Goal: Information Seeking & Learning: Learn about a topic

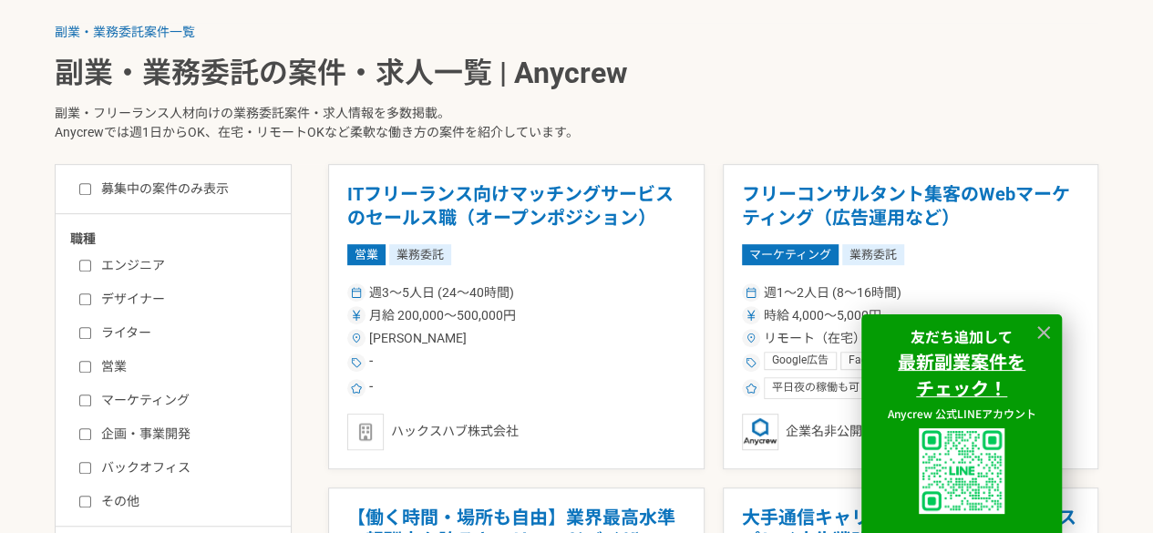
scroll to position [357, 0]
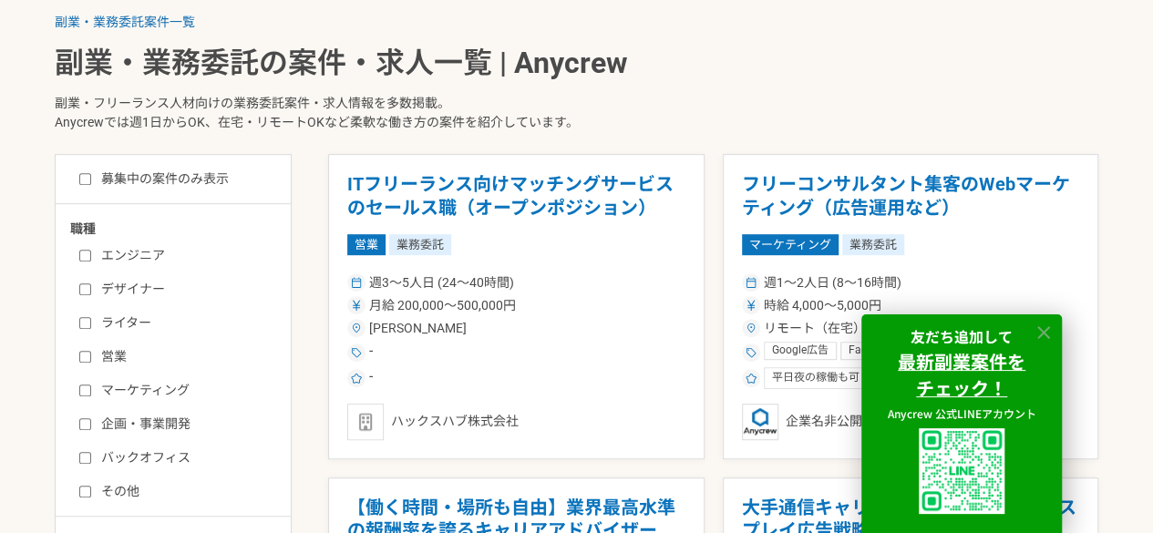
click at [1044, 328] on icon at bounding box center [1044, 333] width 21 height 21
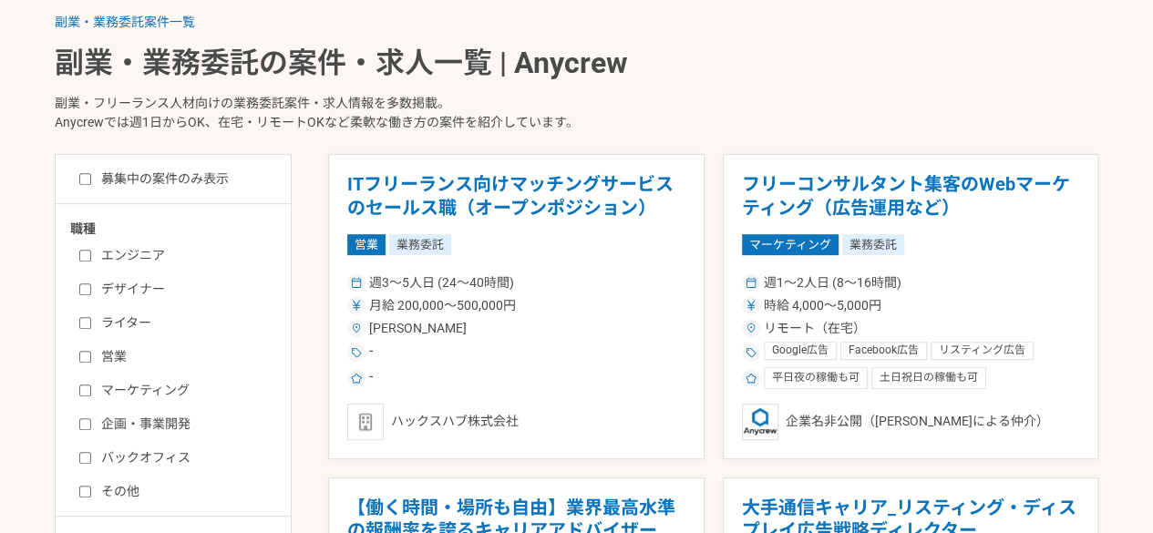
click at [165, 466] on label "バックオフィス" at bounding box center [184, 458] width 210 height 19
click at [91, 464] on input "バックオフィス" at bounding box center [85, 458] width 12 height 12
checkbox input "true"
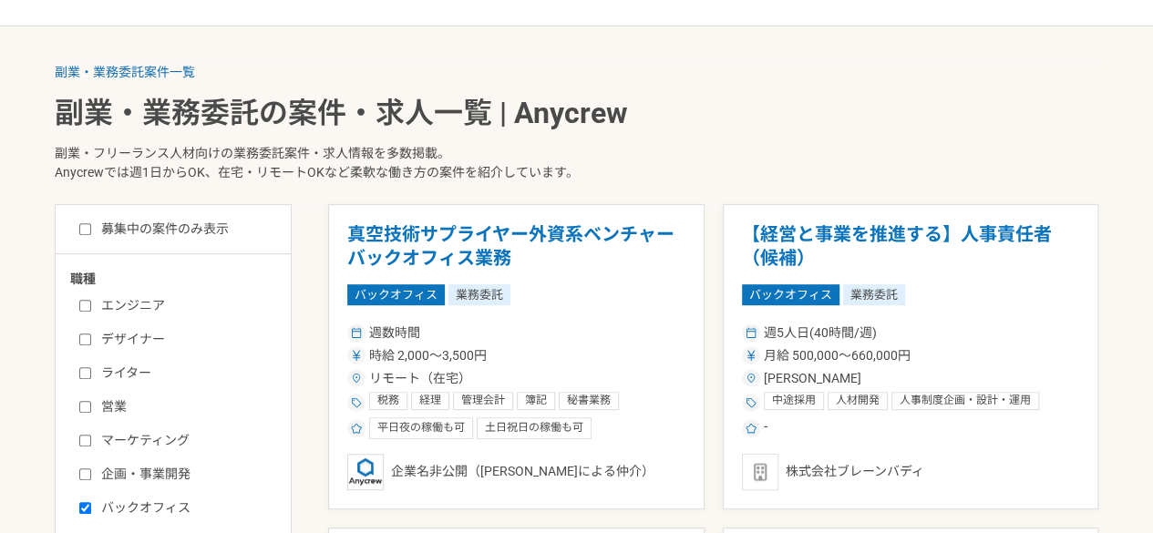
scroll to position [306, 0]
click at [88, 226] on input "募集中の案件のみ表示" at bounding box center [85, 230] width 12 height 12
checkbox input "true"
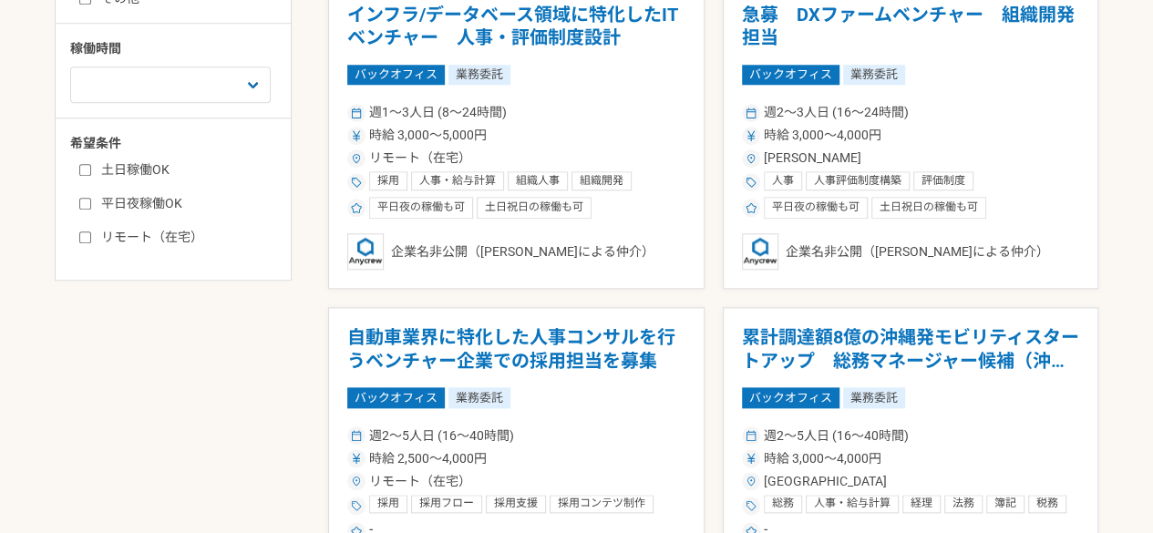
scroll to position [780, 0]
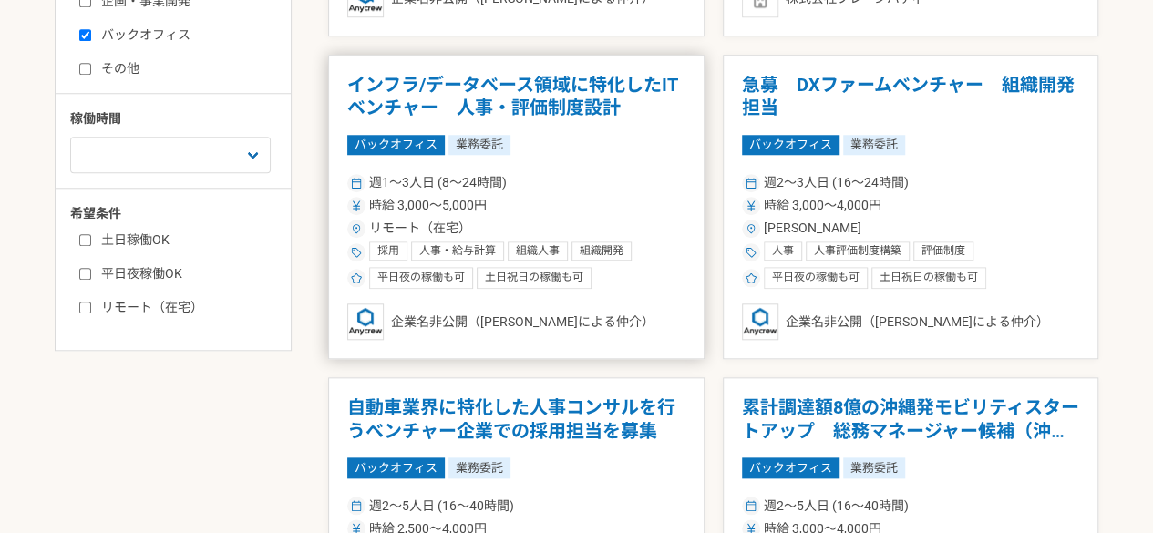
click at [562, 93] on h1 "インフラ/データベース領域に特化したITベンチャー　人事・評価制度設計" at bounding box center [516, 97] width 338 height 46
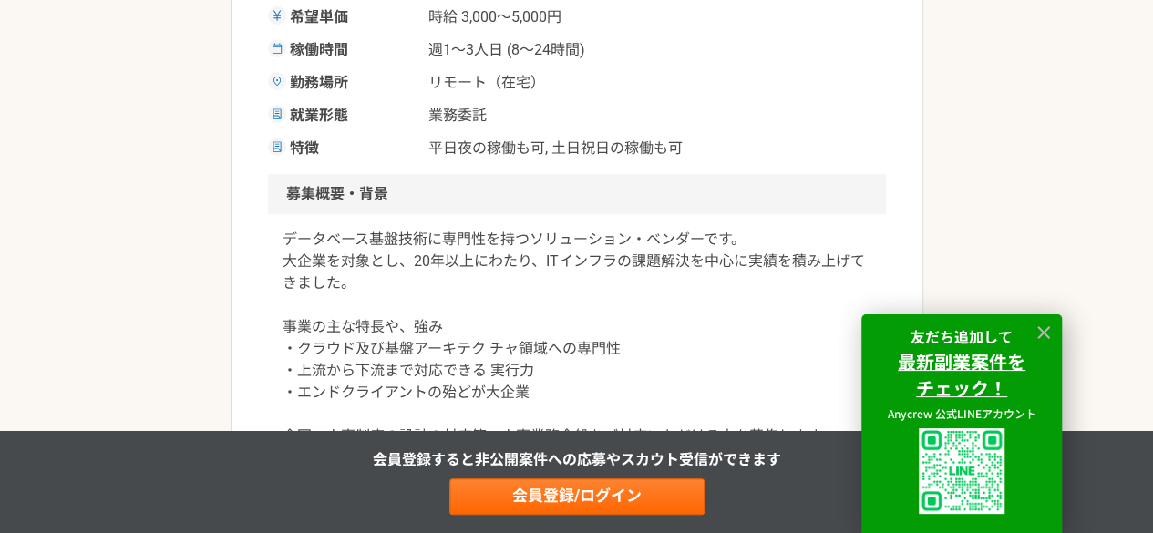
scroll to position [424, 0]
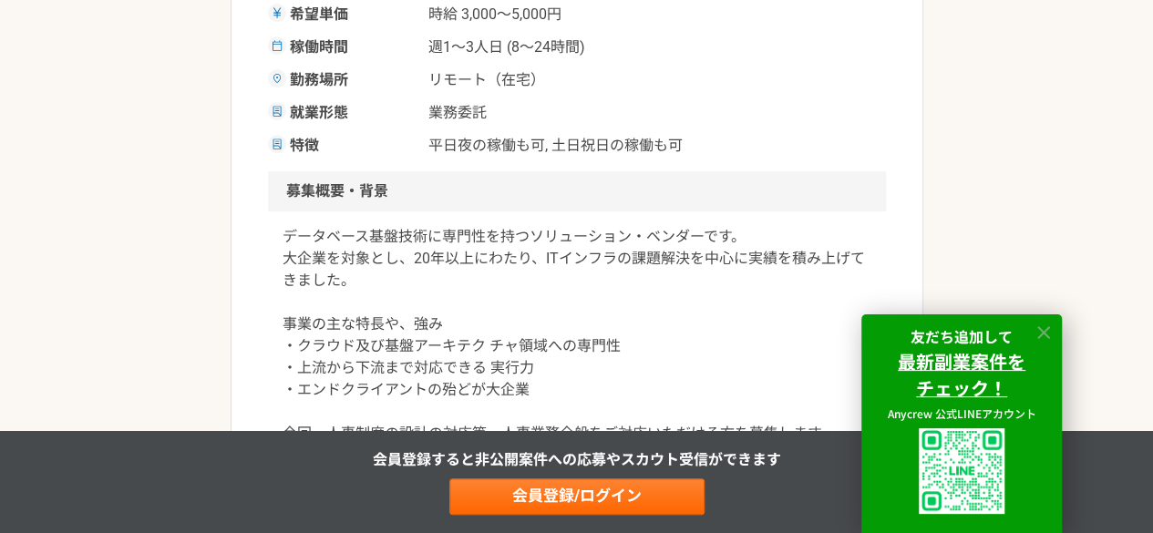
click at [1045, 329] on icon at bounding box center [1043, 332] width 13 height 13
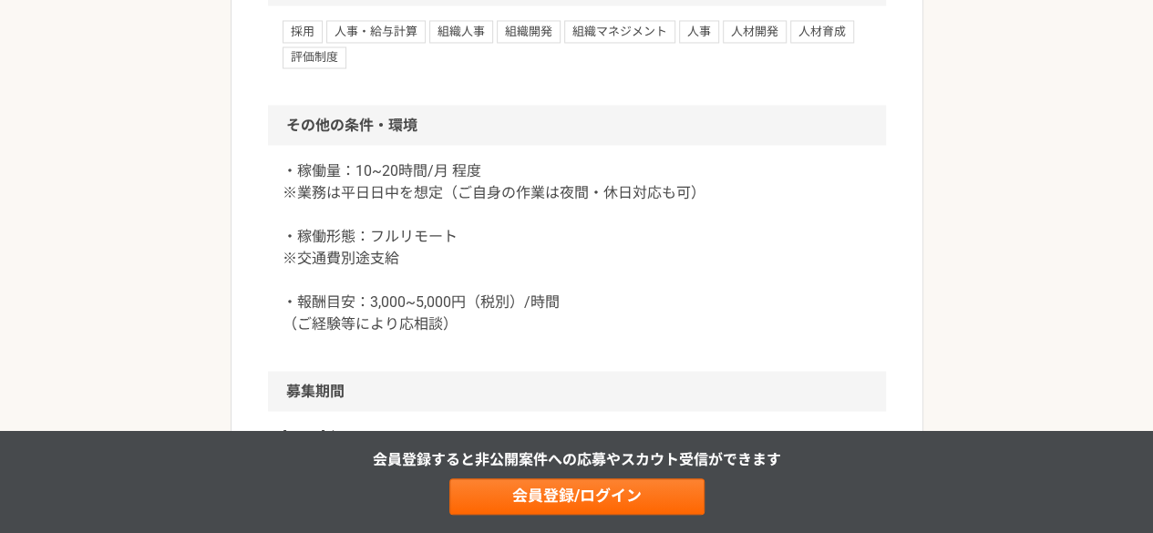
scroll to position [1604, 0]
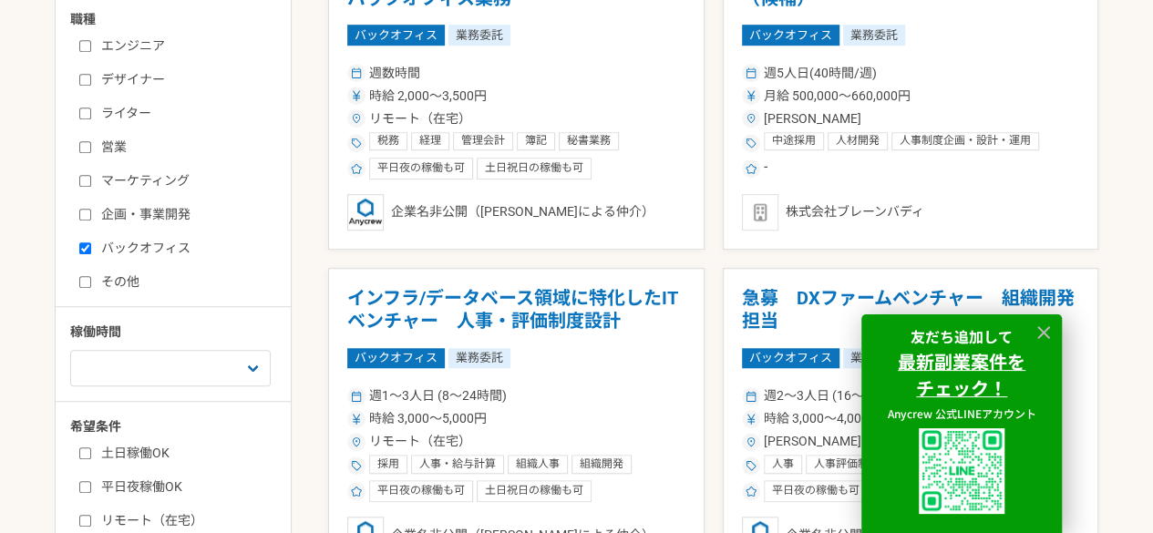
scroll to position [569, 0]
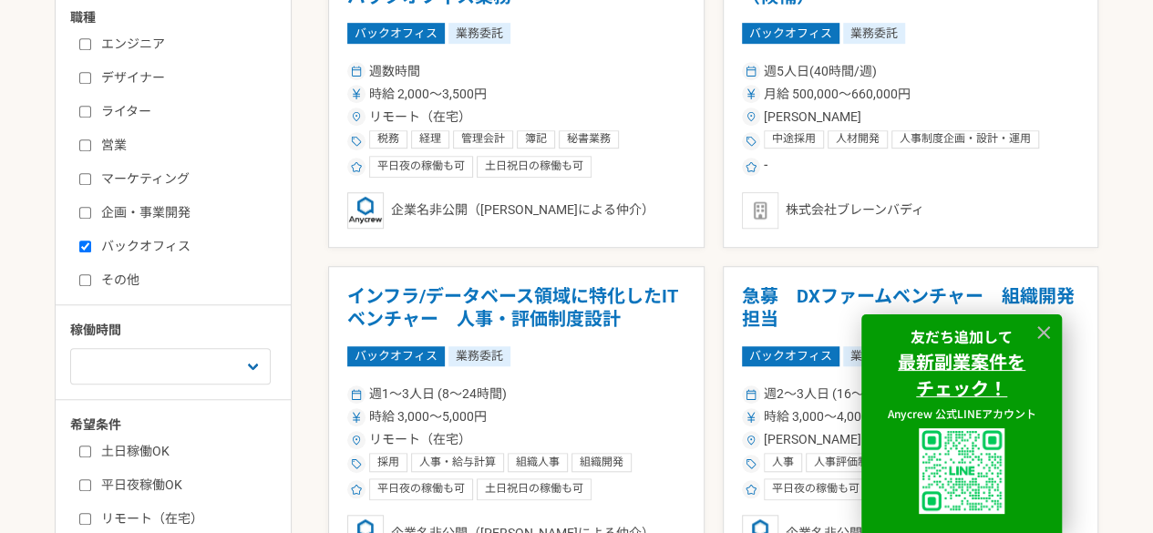
click at [1045, 342] on div at bounding box center [1043, 332] width 27 height 27
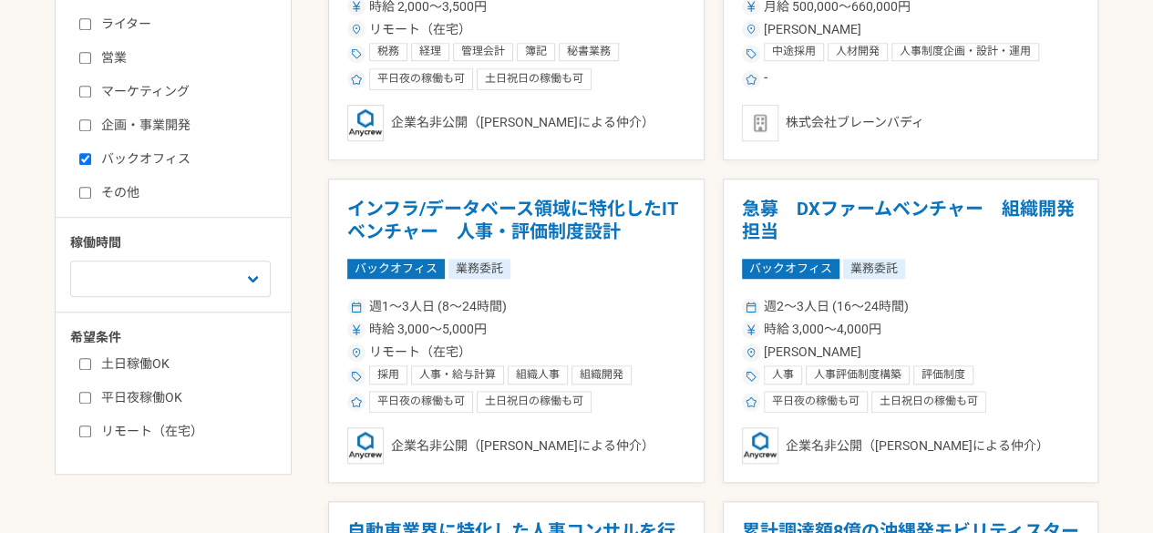
scroll to position [658, 0]
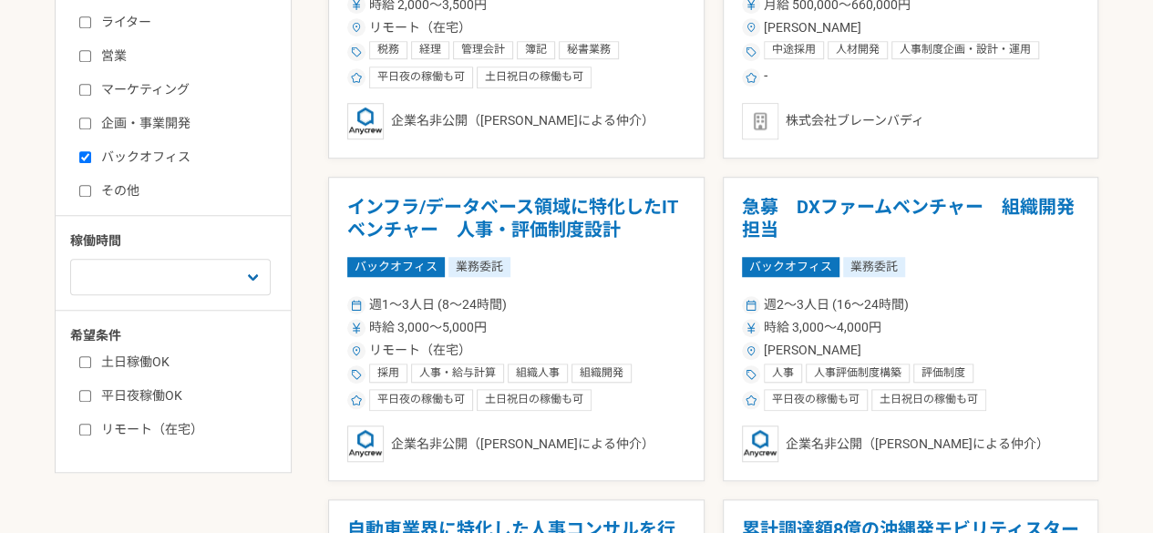
click at [88, 161] on input "バックオフィス" at bounding box center [85, 157] width 12 height 12
checkbox input "false"
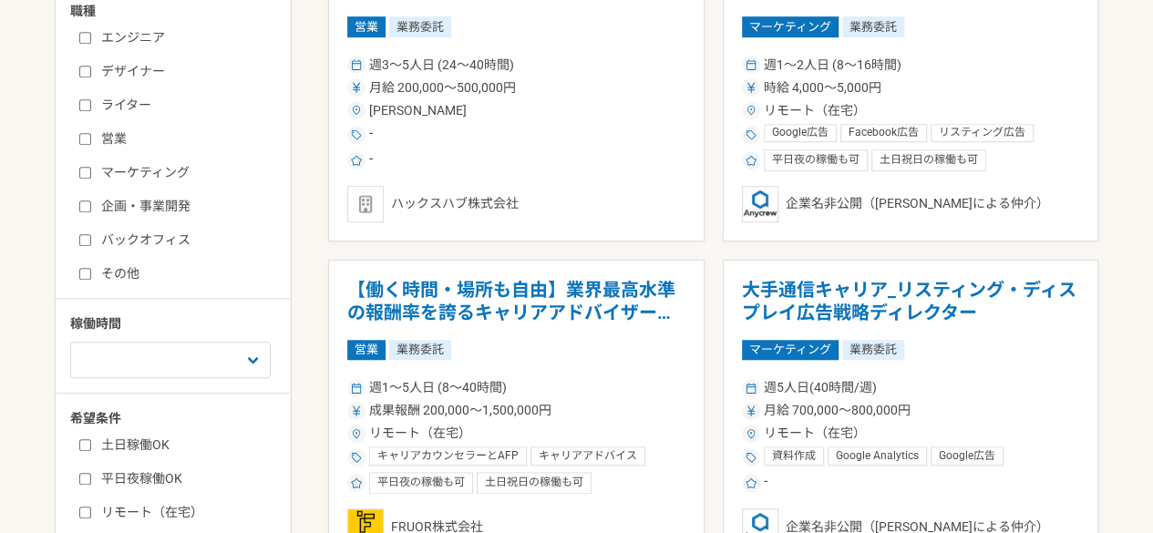
scroll to position [571, 0]
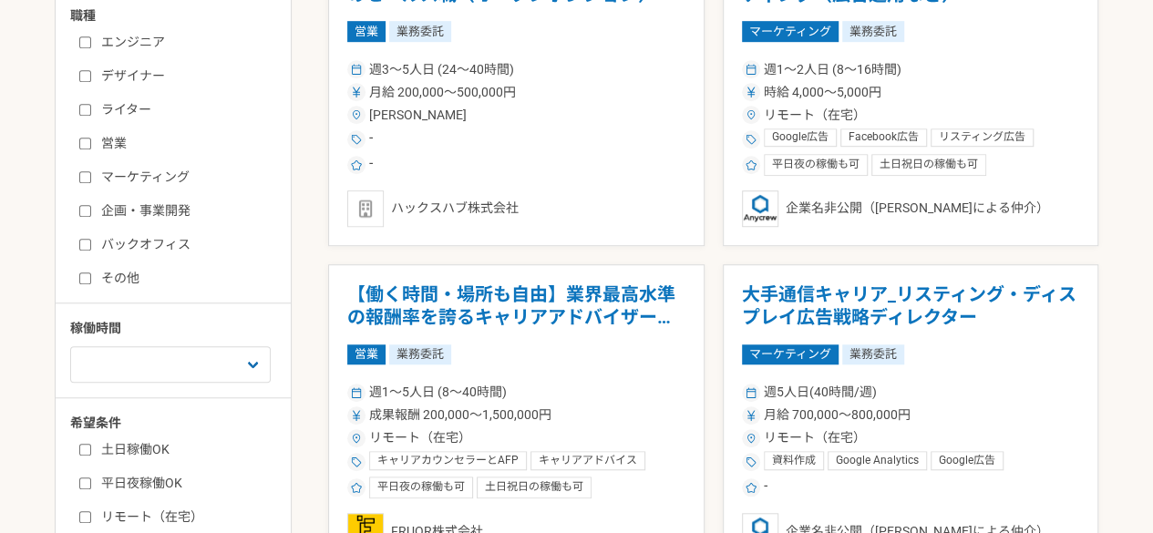
click at [105, 213] on label "企画・事業開発" at bounding box center [184, 210] width 210 height 19
click at [91, 213] on input "企画・事業開発" at bounding box center [85, 211] width 12 height 12
checkbox input "true"
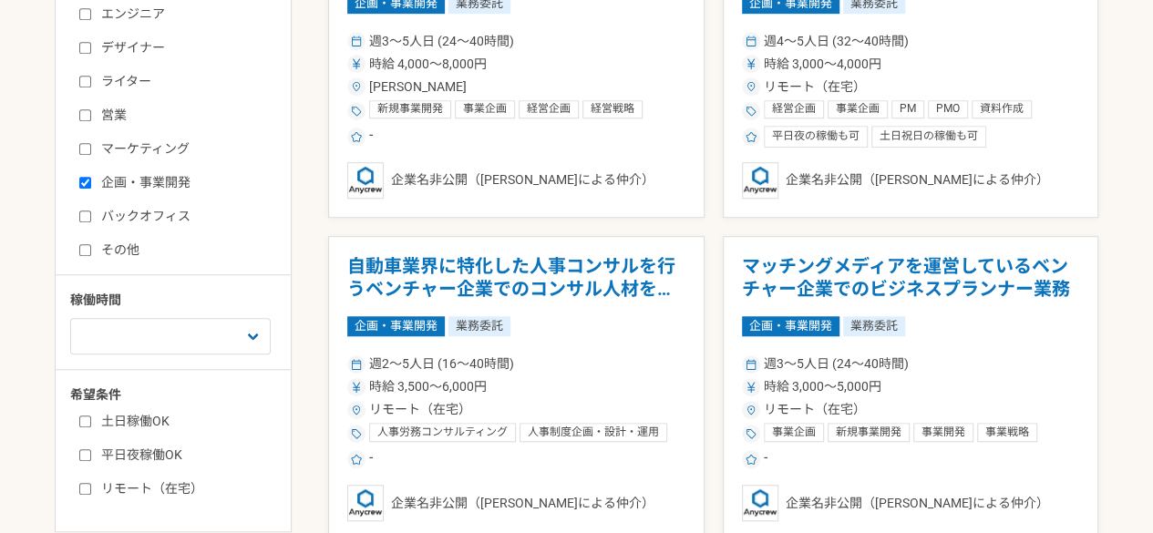
scroll to position [600, 0]
click at [82, 254] on label "その他" at bounding box center [184, 249] width 210 height 19
click at [82, 254] on input "その他" at bounding box center [85, 249] width 12 height 12
checkbox input "true"
click at [89, 181] on input "企画・事業開発" at bounding box center [85, 182] width 12 height 12
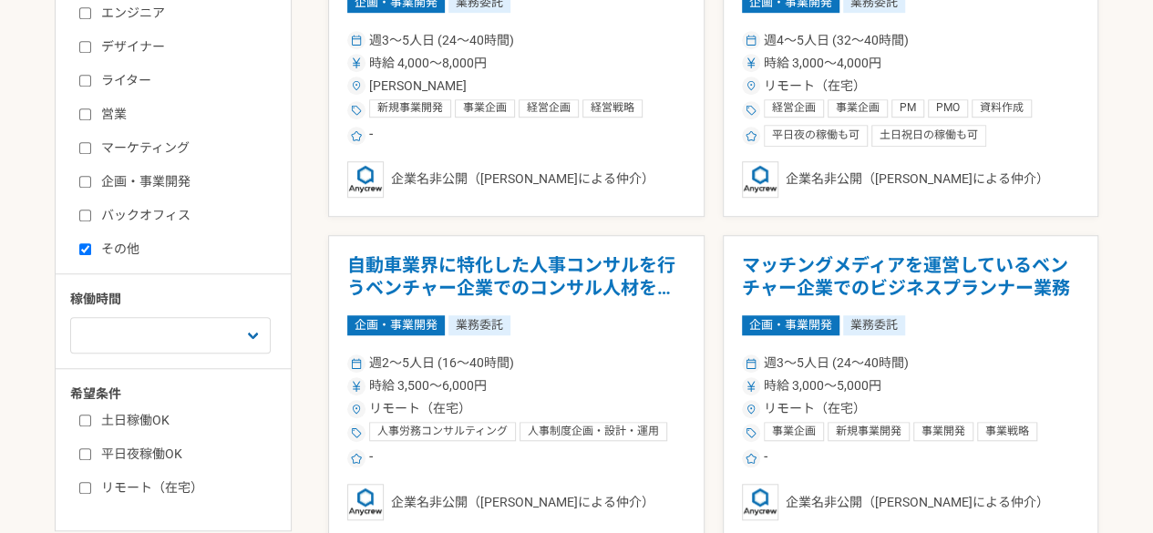
checkbox input "false"
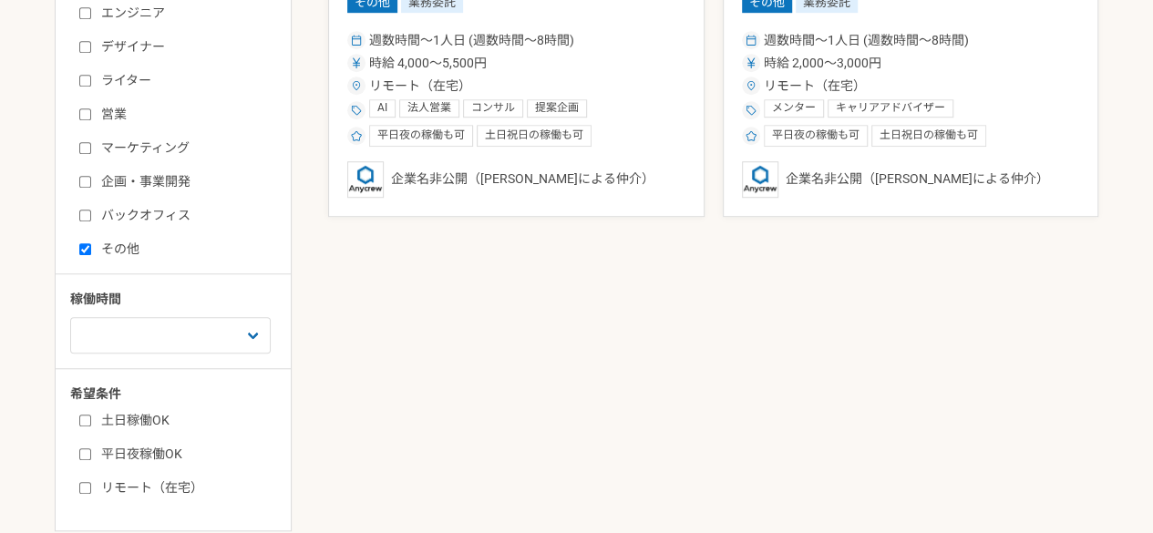
click at [0, 212] on main "副業・業務委託案件一覧 副業・業務委託の案件・求人一覧 | Anycrew 副業・フリーランス人材向けの業務委託案件・求人情報を多数掲載。 Anycrewでは…" at bounding box center [576, 151] width 1153 height 834
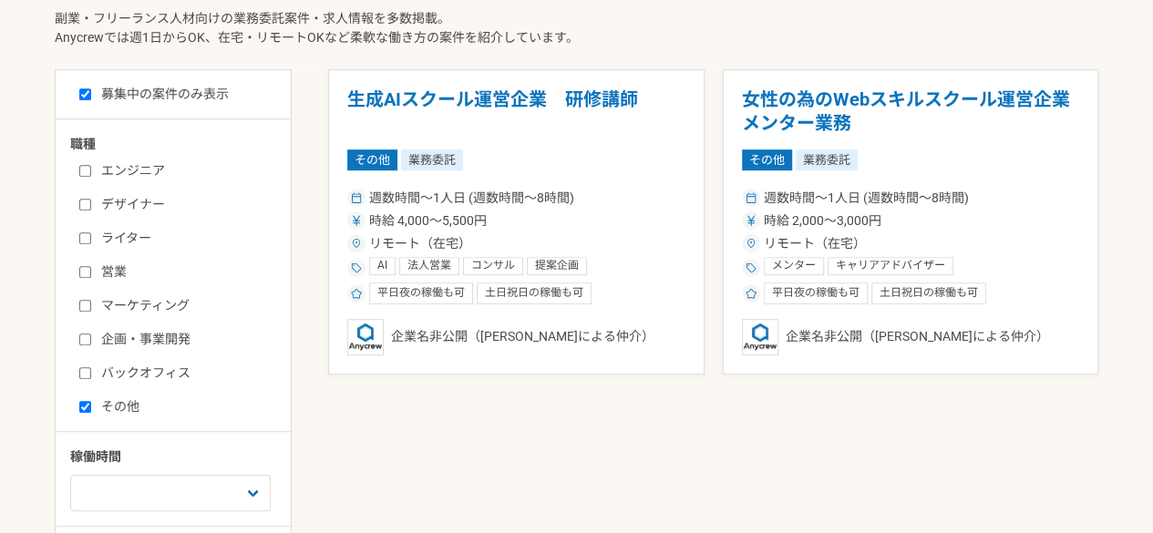
scroll to position [443, 0]
click at [77, 403] on div "エンジニア デザイナー ライター 営業 マーケティング 企画・事業開発 バックオフィス その他" at bounding box center [179, 285] width 219 height 261
click at [86, 403] on input "その他" at bounding box center [85, 406] width 12 height 12
checkbox input "false"
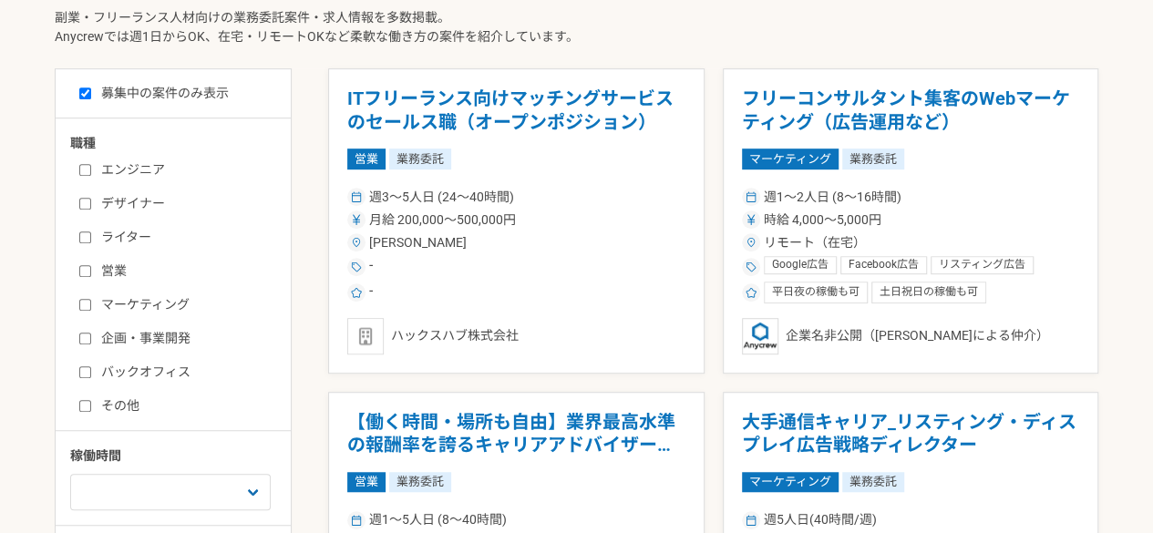
click at [85, 168] on input "エンジニア" at bounding box center [85, 170] width 12 height 12
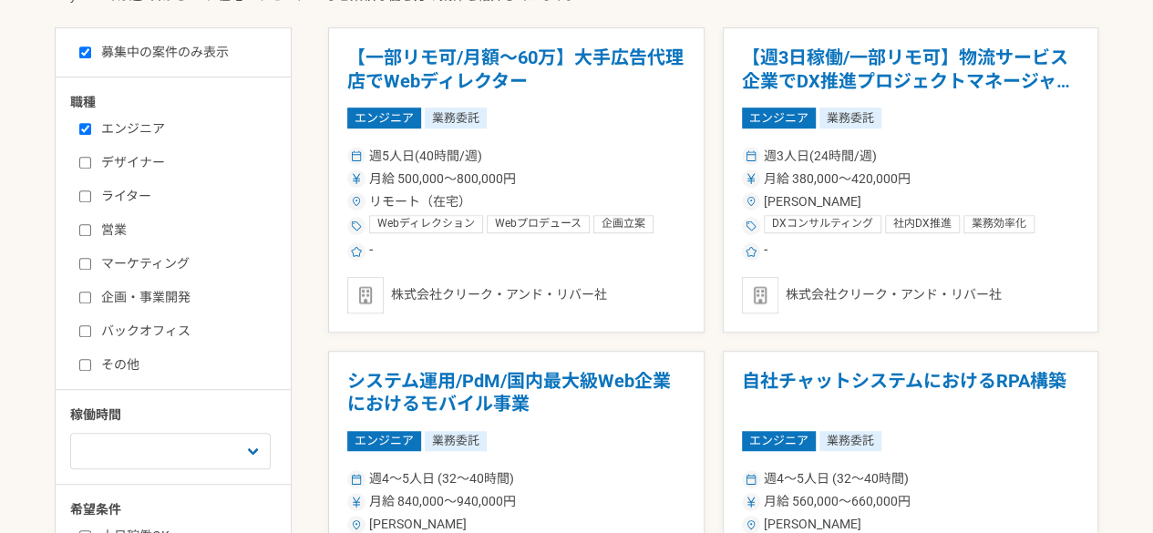
scroll to position [485, 0]
click at [83, 126] on input "エンジニア" at bounding box center [85, 128] width 12 height 12
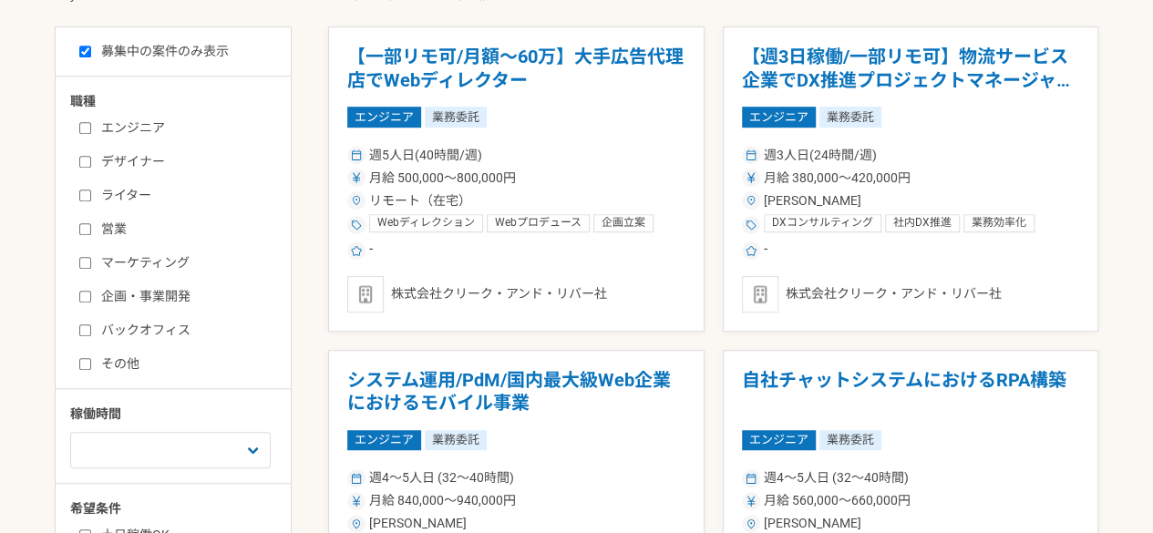
checkbox input "false"
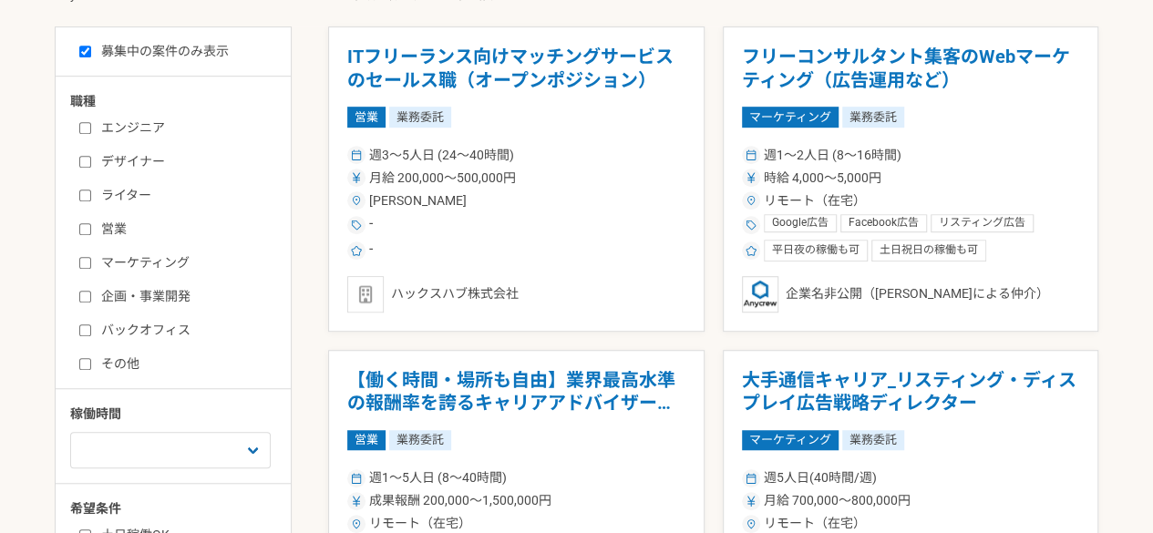
click at [160, 331] on label "バックオフィス" at bounding box center [184, 330] width 210 height 19
click at [91, 331] on input "バックオフィス" at bounding box center [85, 331] width 12 height 12
checkbox input "true"
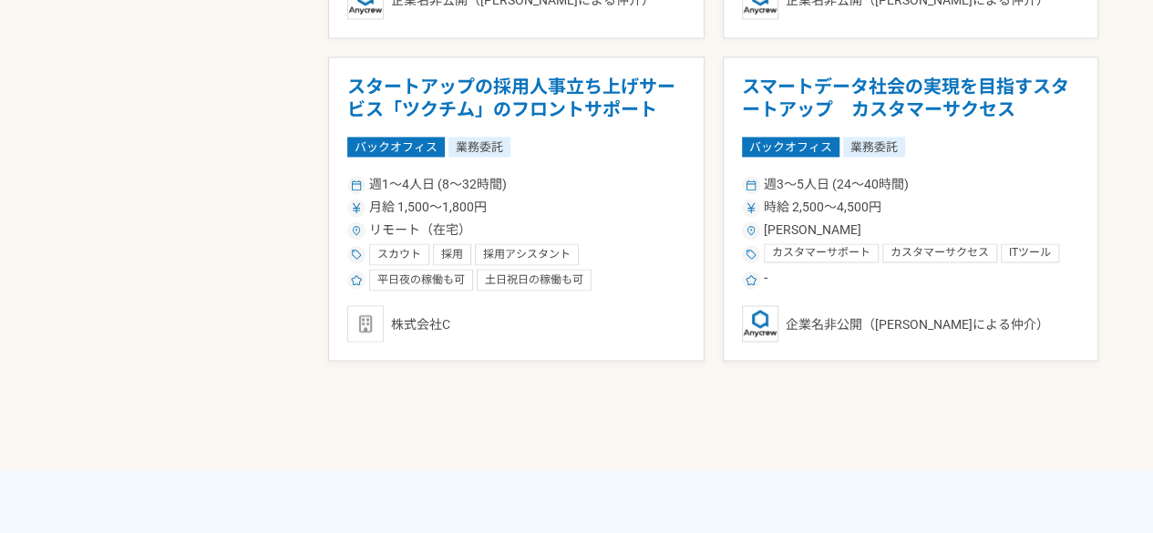
scroll to position [1426, 0]
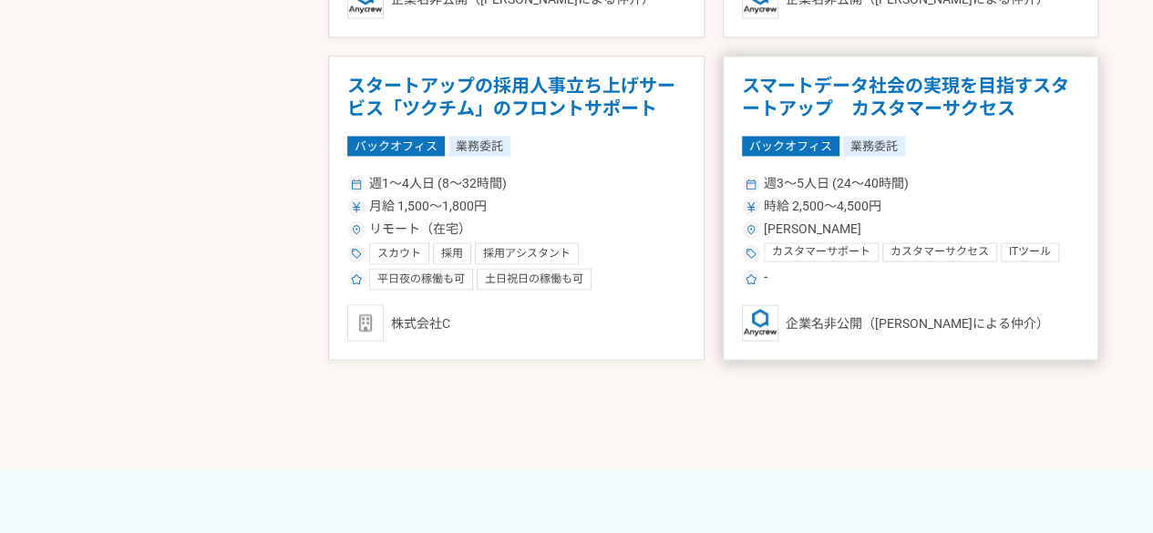
click at [972, 108] on h1 "スマートデータ社会の実現を目指すスタートアップ　カスタマーサクセス" at bounding box center [911, 98] width 338 height 46
